Goal: Book appointment/travel/reservation

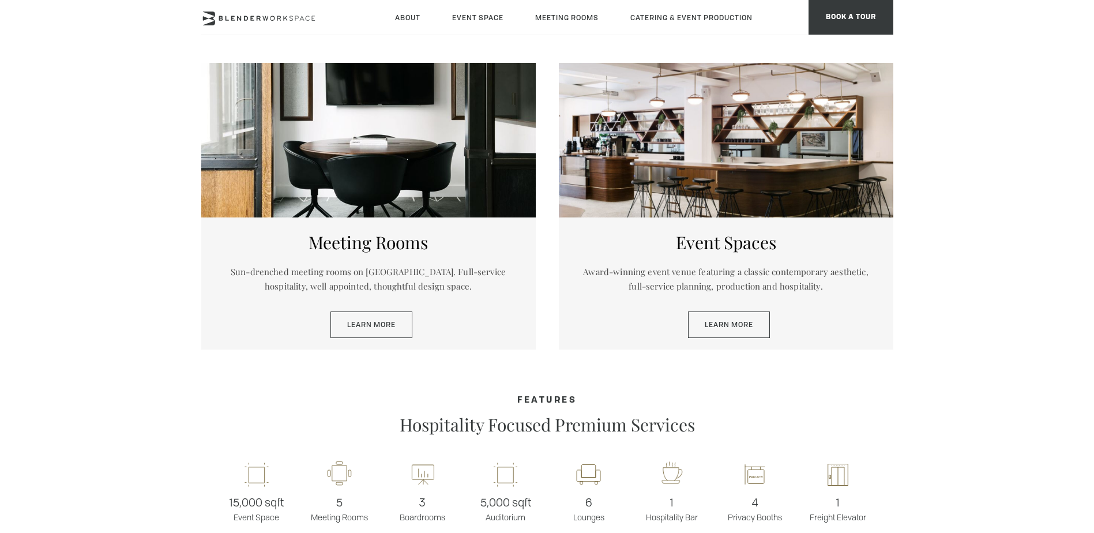
scroll to position [577, 0]
click at [378, 323] on link "Learn More" at bounding box center [371, 324] width 82 height 27
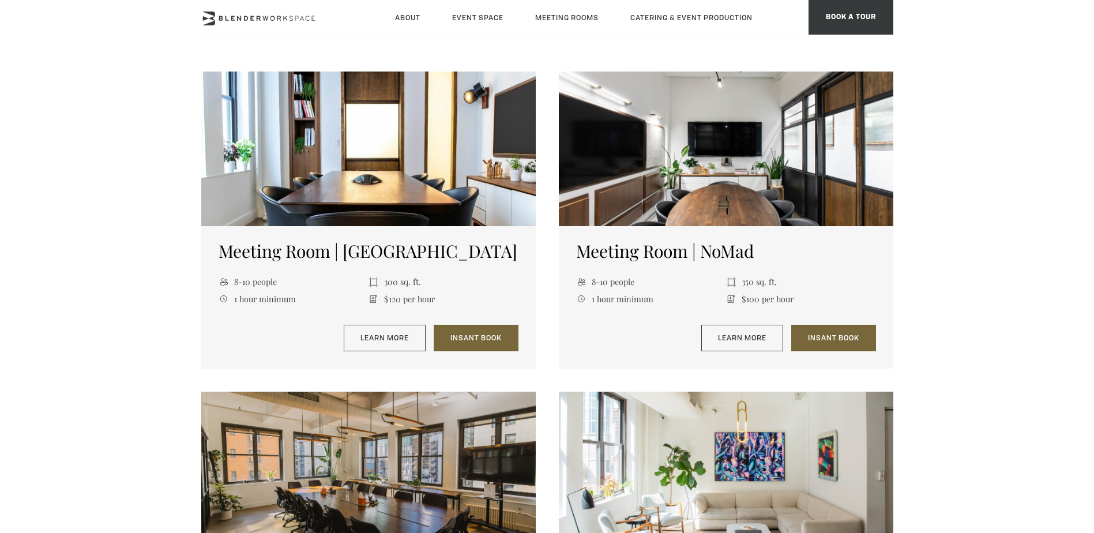
scroll to position [807, 0]
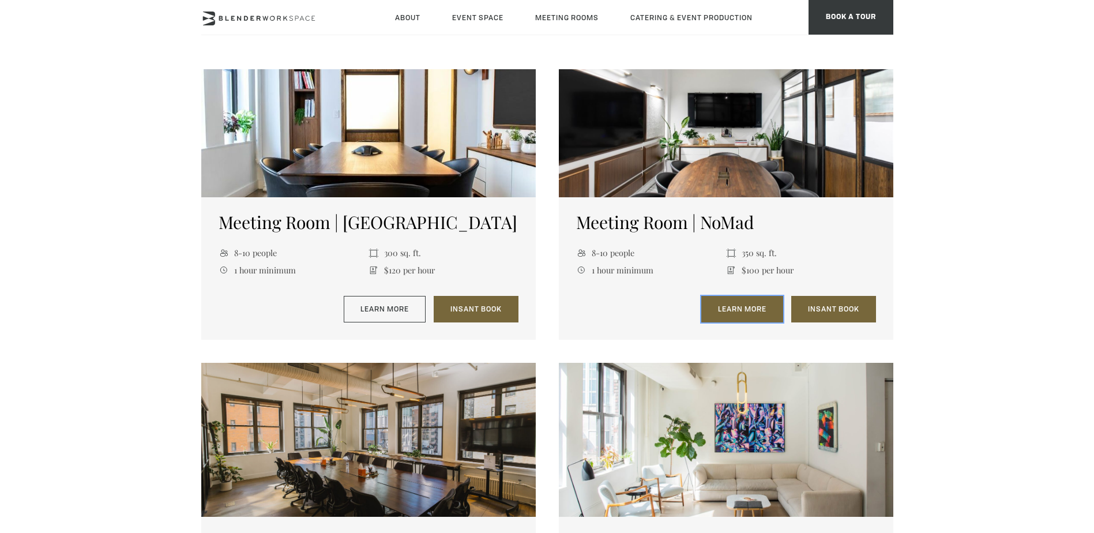
click at [769, 307] on link "Learn More" at bounding box center [742, 309] width 82 height 27
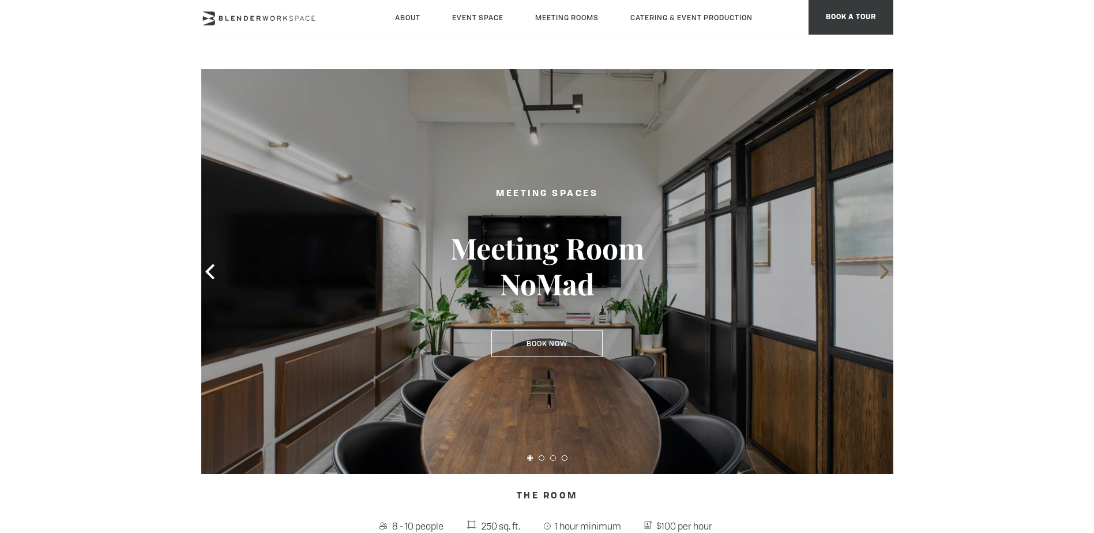
click at [885, 270] on icon at bounding box center [884, 271] width 9 height 15
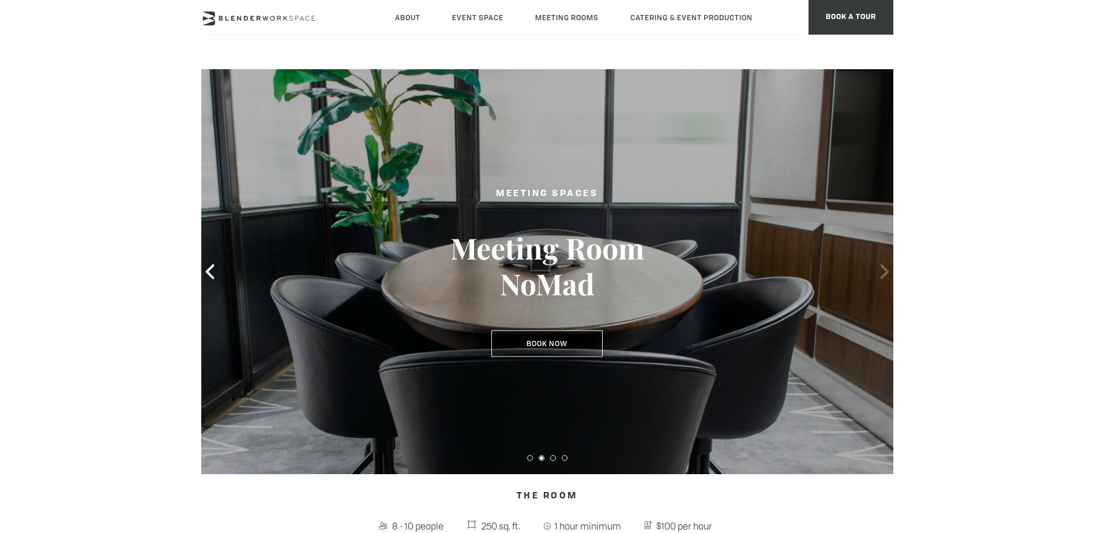
click at [885, 270] on icon at bounding box center [884, 271] width 9 height 15
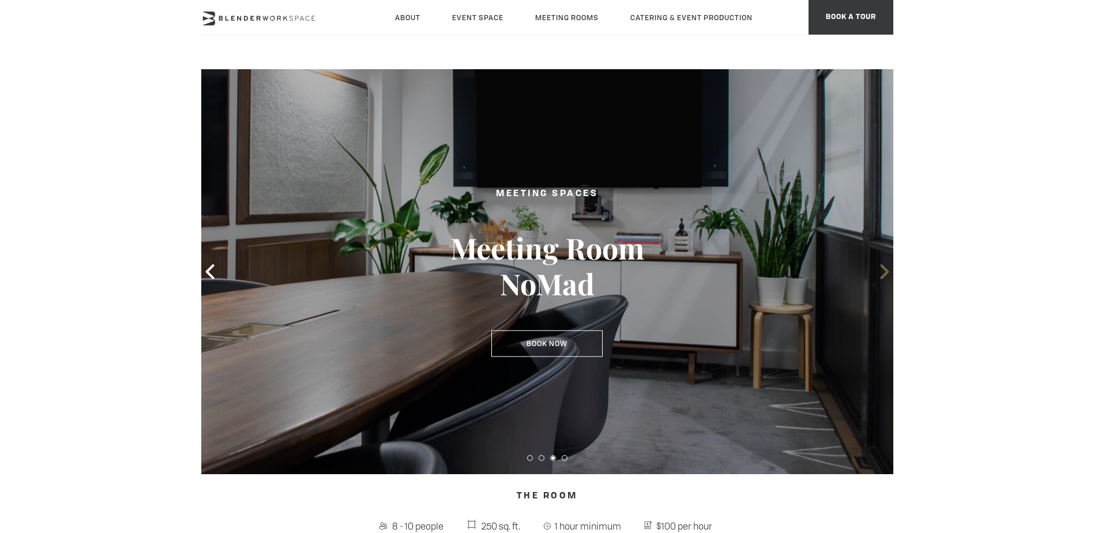
click at [885, 270] on icon at bounding box center [884, 271] width 9 height 15
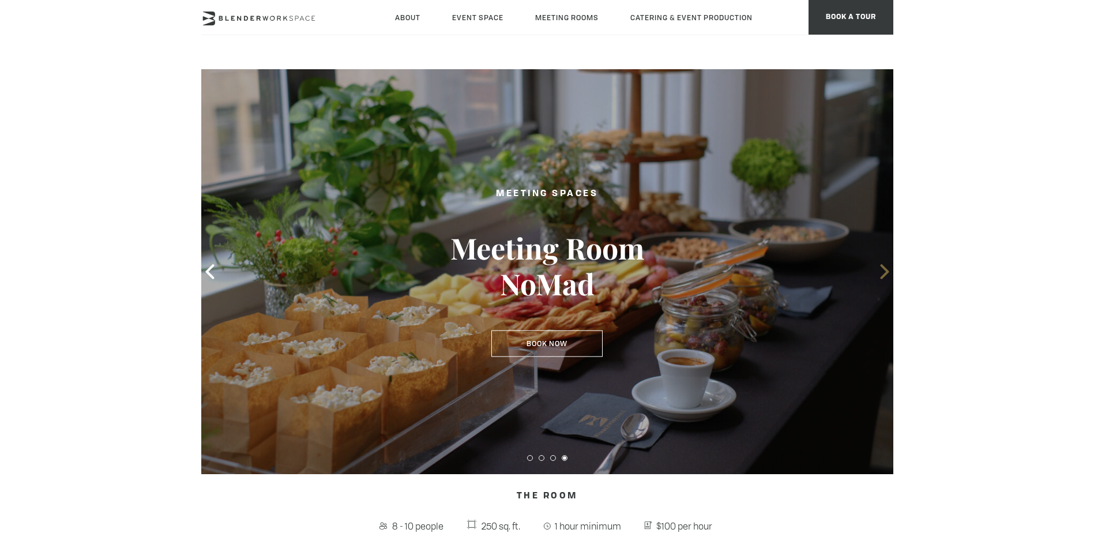
click at [885, 270] on icon at bounding box center [884, 271] width 9 height 15
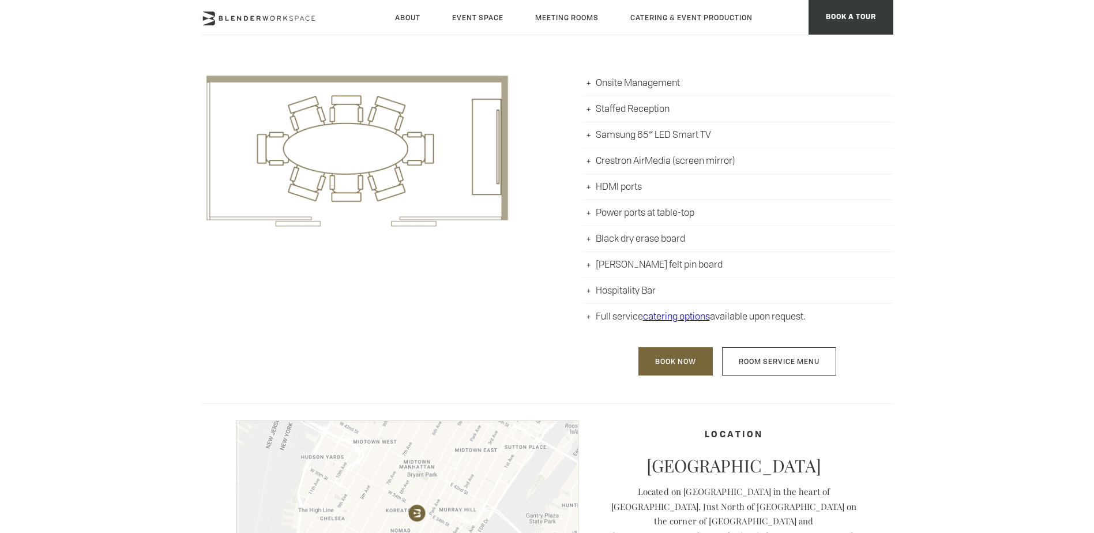
scroll to position [577, 0]
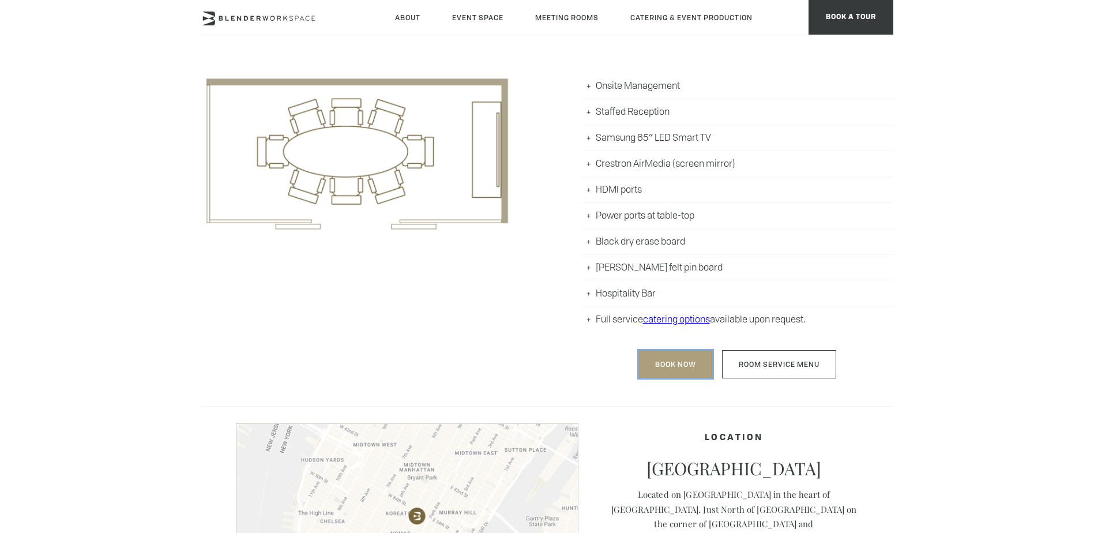
click at [687, 359] on link "Book Now" at bounding box center [675, 364] width 74 height 28
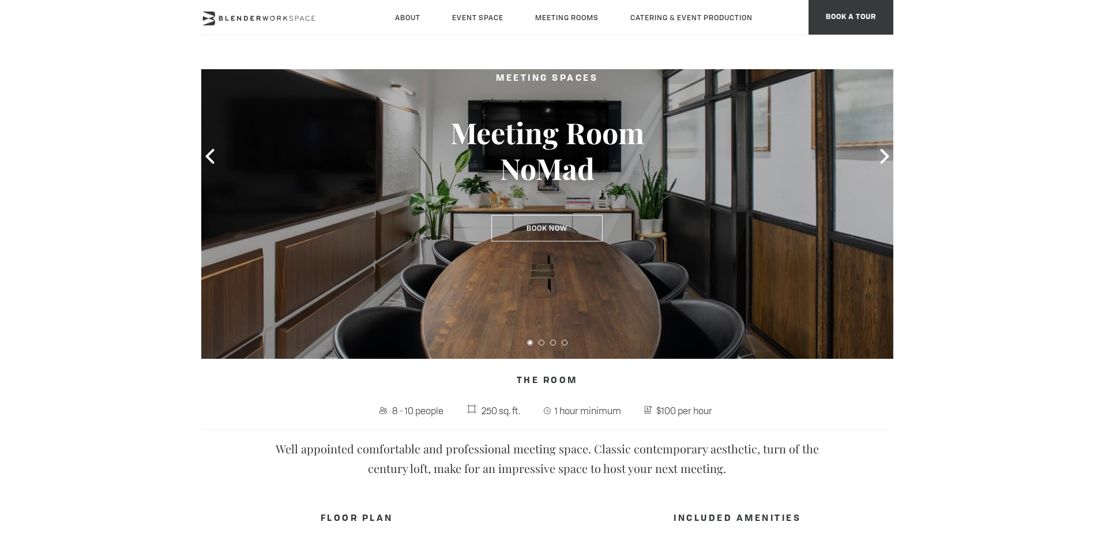
scroll to position [0, 0]
